Goal: Task Accomplishment & Management: Use online tool/utility

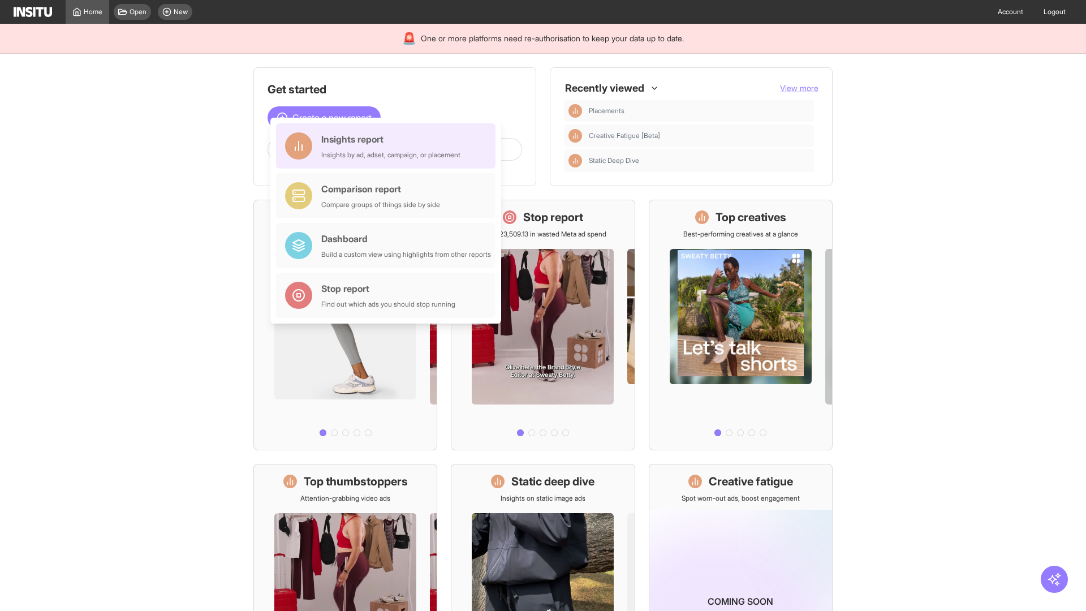
click at [389, 146] on div "Insights report Insights by ad, adset, campaign, or placement" at bounding box center [390, 145] width 139 height 27
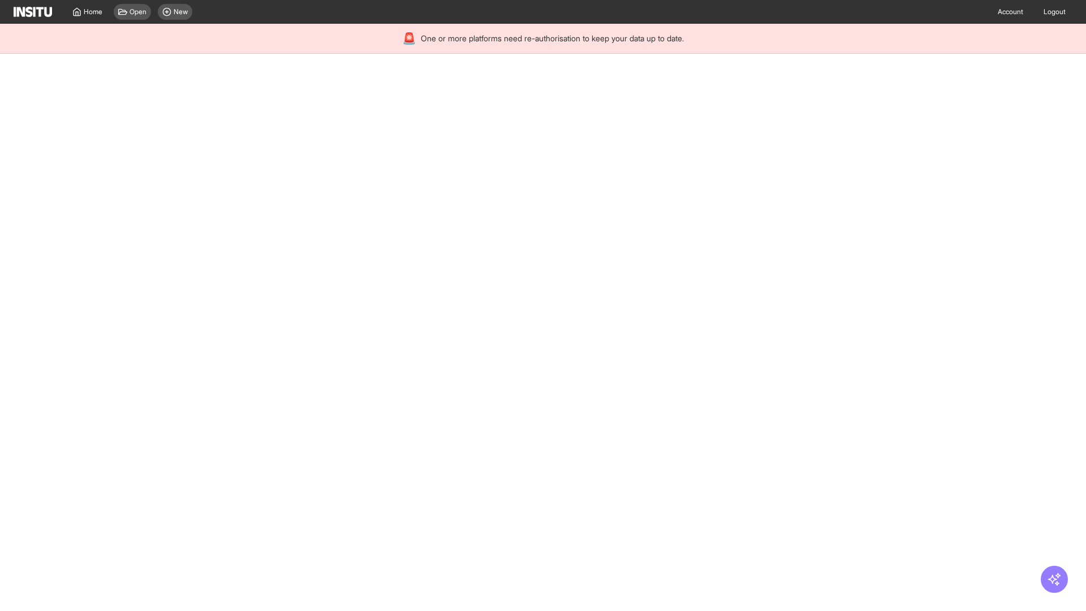
select select "**"
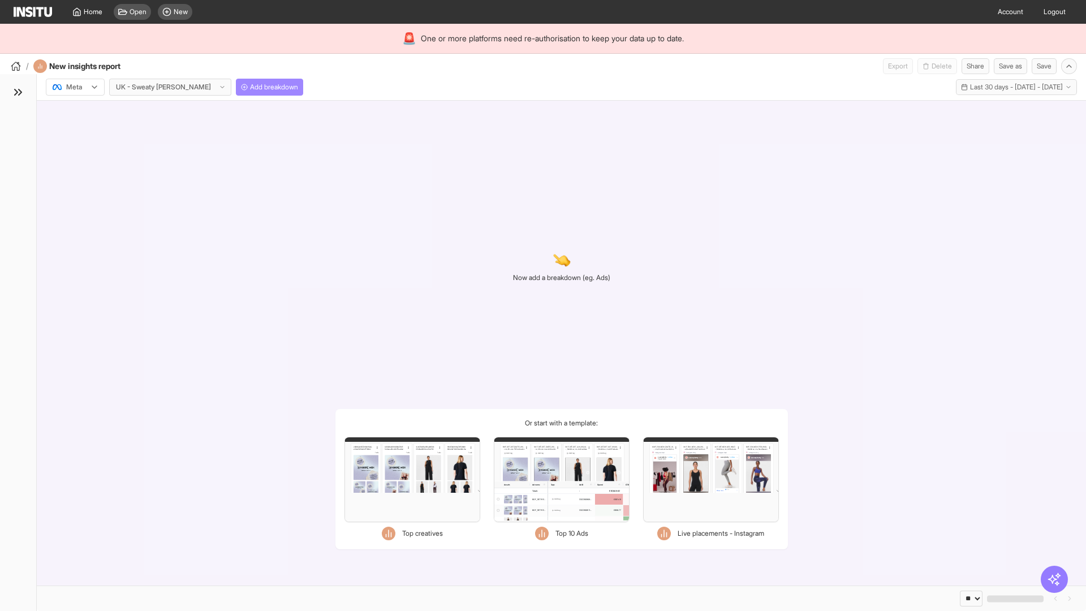
click at [250, 87] on span "Add breakdown" at bounding box center [274, 87] width 48 height 9
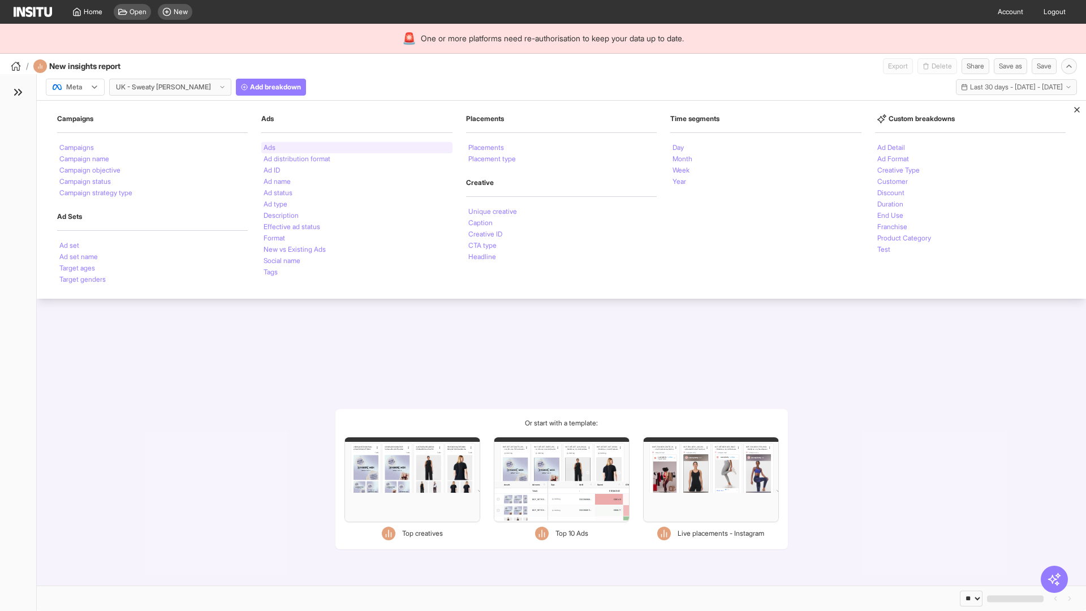
click at [269, 148] on li "Ads" at bounding box center [270, 147] width 12 height 7
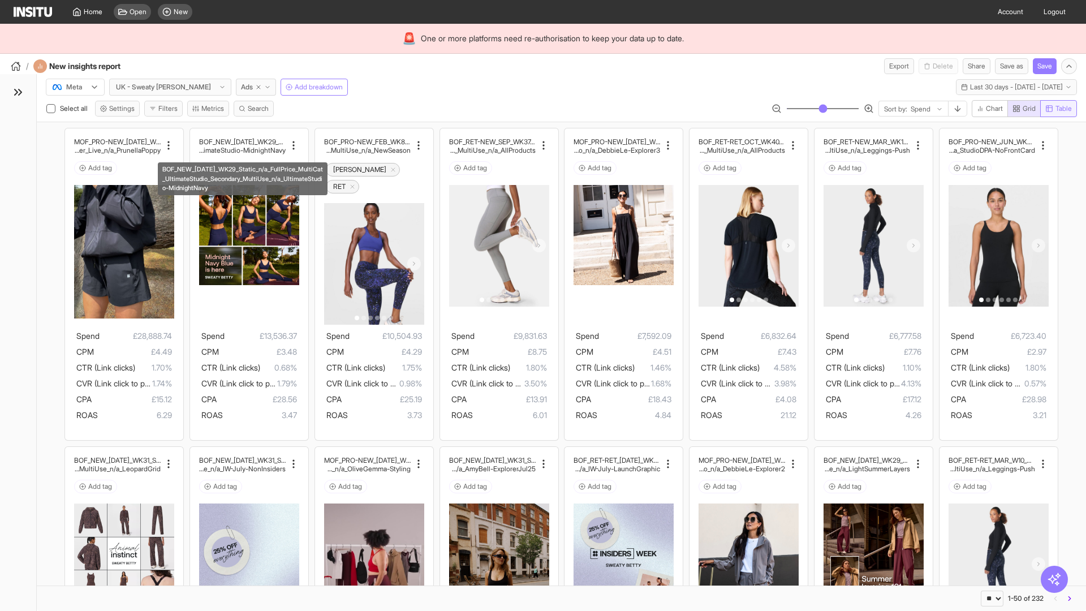
click at [1058, 109] on span "Table" at bounding box center [1064, 108] width 16 height 9
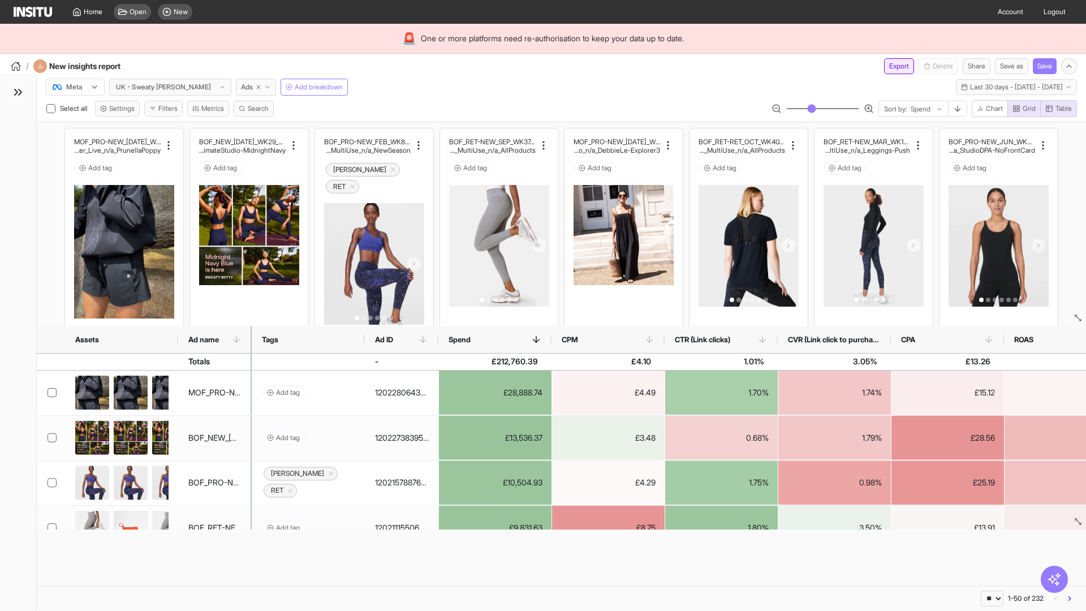
click at [892, 66] on button "Export" at bounding box center [899, 66] width 30 height 16
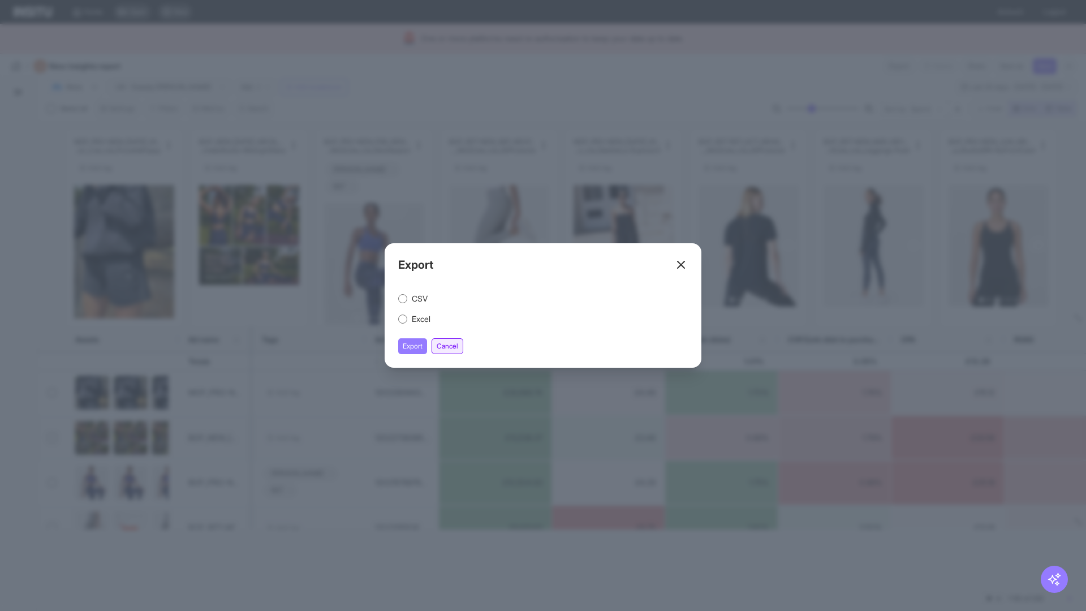
click at [449, 346] on button "Cancel" at bounding box center [448, 346] width 32 height 16
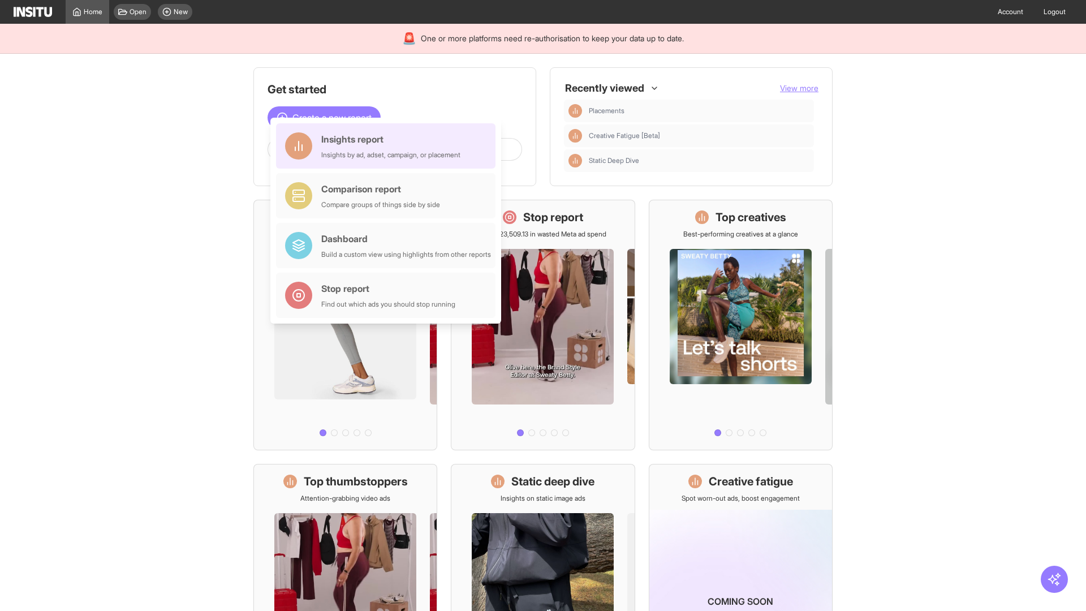
click at [389, 146] on div "Insights report Insights by ad, adset, campaign, or placement" at bounding box center [390, 145] width 139 height 27
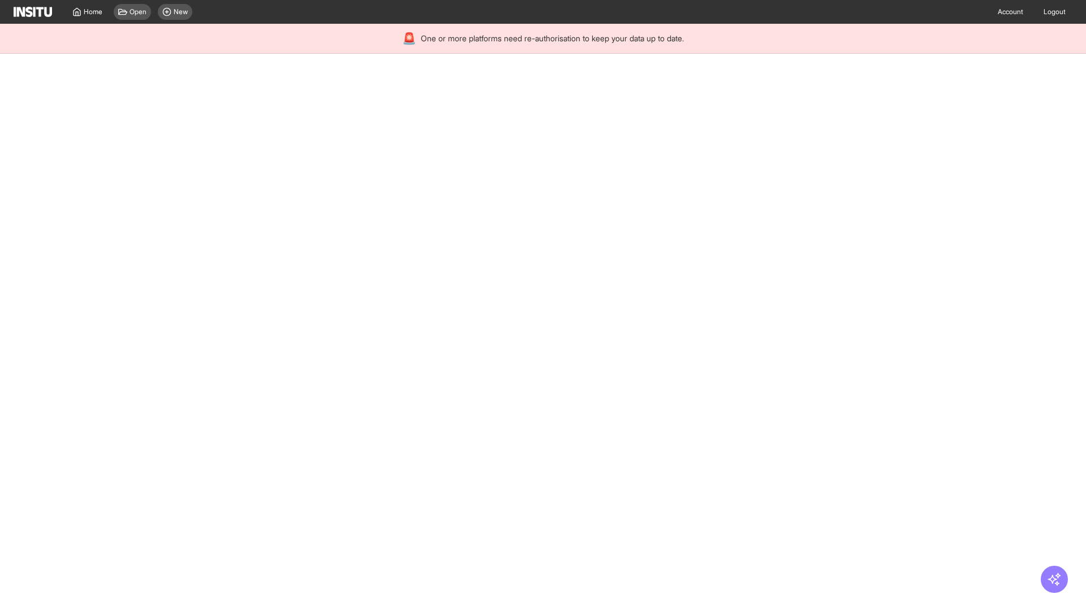
select select "**"
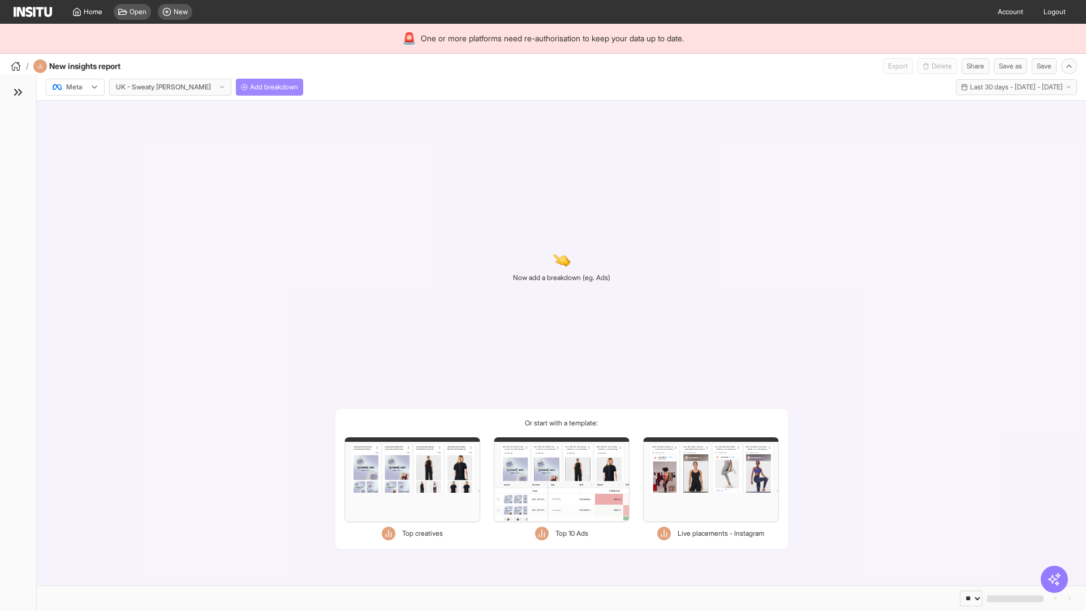
click at [250, 87] on span "Add breakdown" at bounding box center [274, 87] width 48 height 9
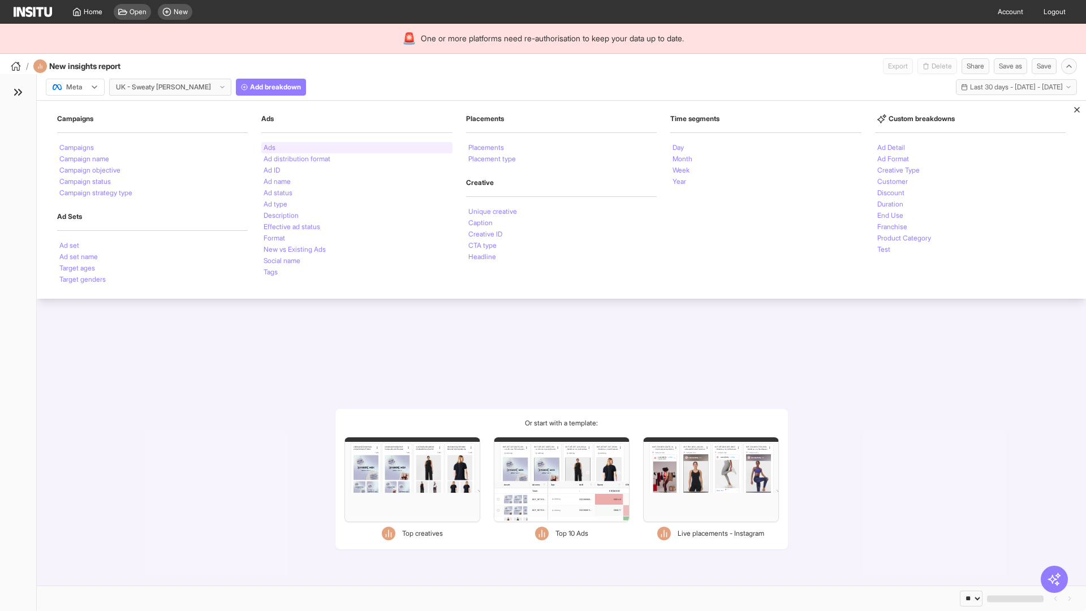
click at [269, 148] on li "Ads" at bounding box center [270, 147] width 12 height 7
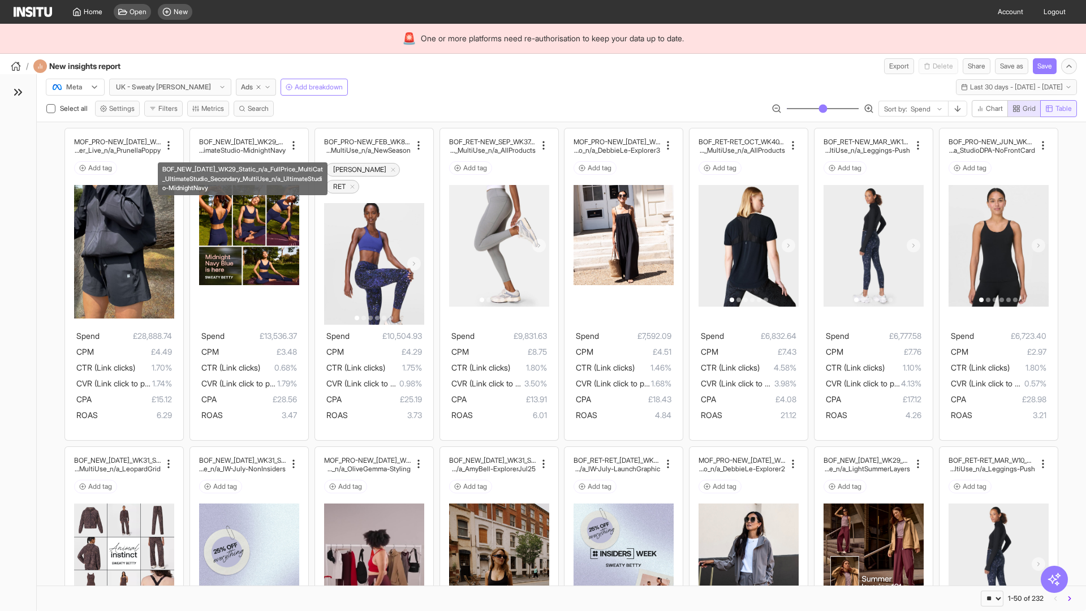
click at [1058, 109] on span "Table" at bounding box center [1064, 108] width 16 height 9
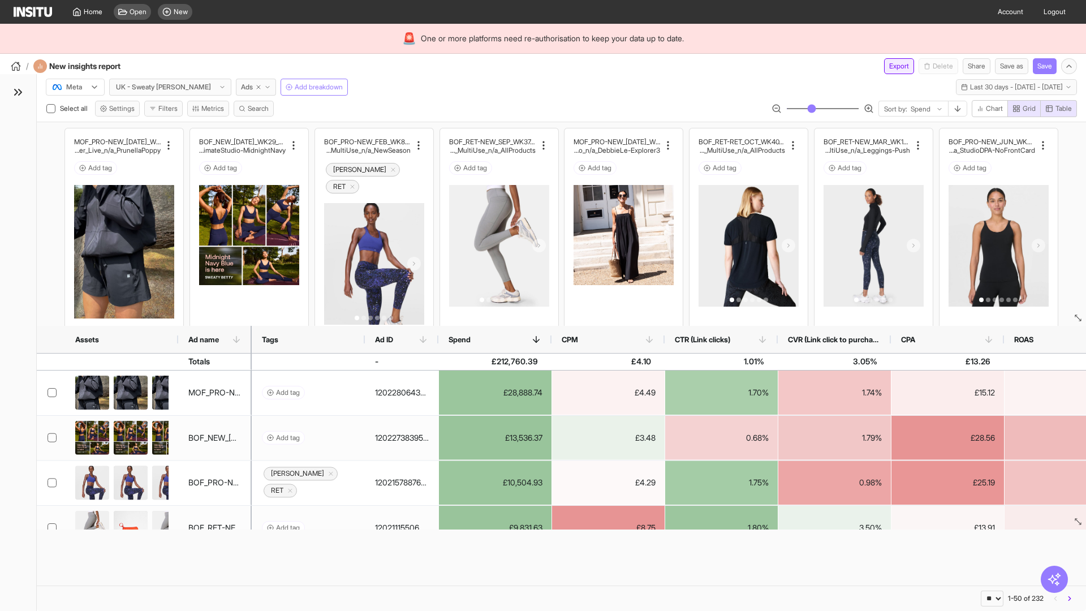
click at [892, 66] on button "Export" at bounding box center [899, 66] width 30 height 16
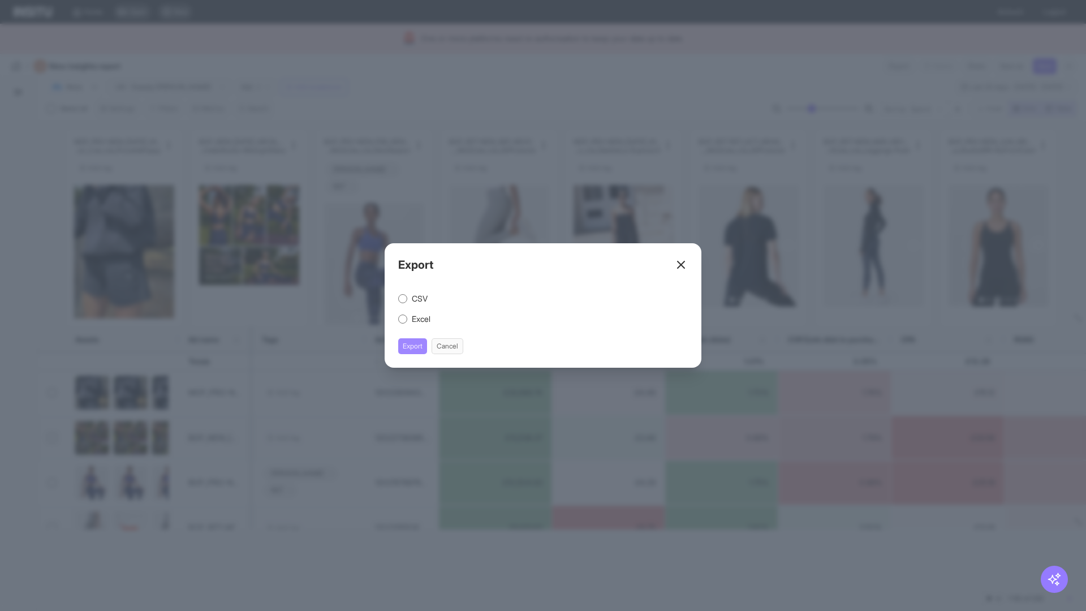
click at [413, 346] on button "Export" at bounding box center [412, 346] width 29 height 16
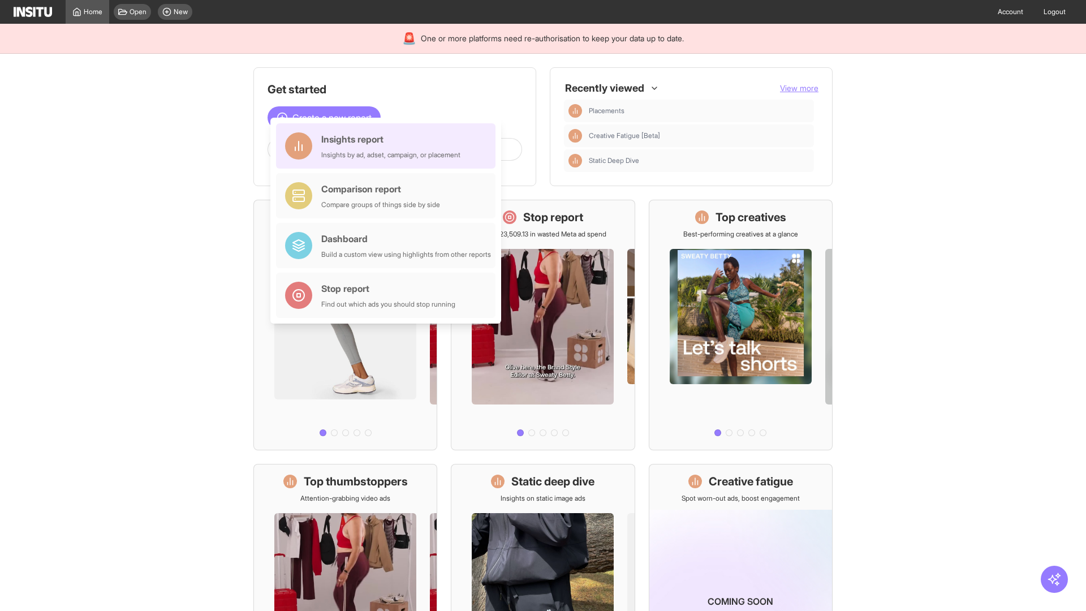
click at [389, 146] on div "Insights report Insights by ad, adset, campaign, or placement" at bounding box center [390, 145] width 139 height 27
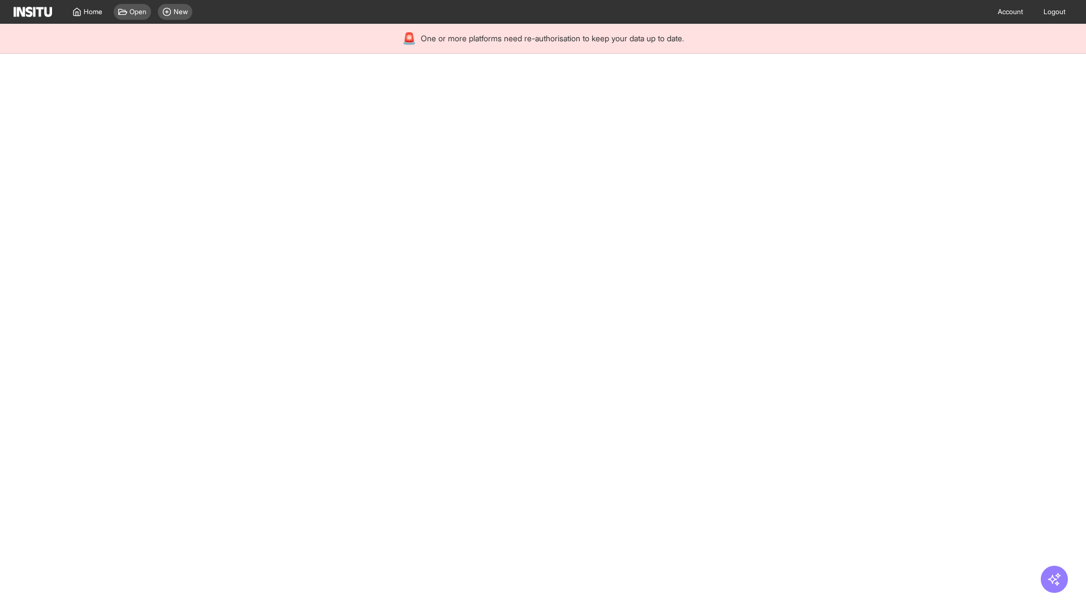
select select "**"
